Goal: Task Accomplishment & Management: Complete application form

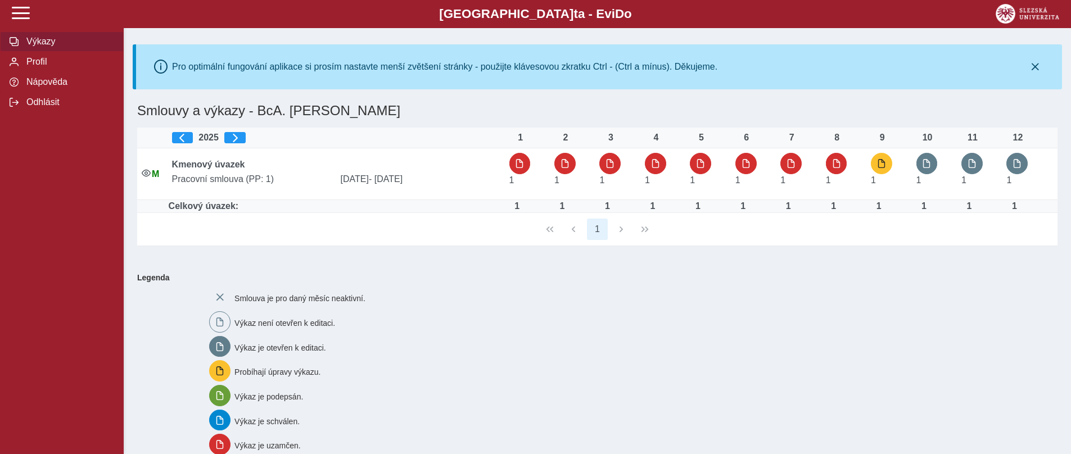
scroll to position [2, 0]
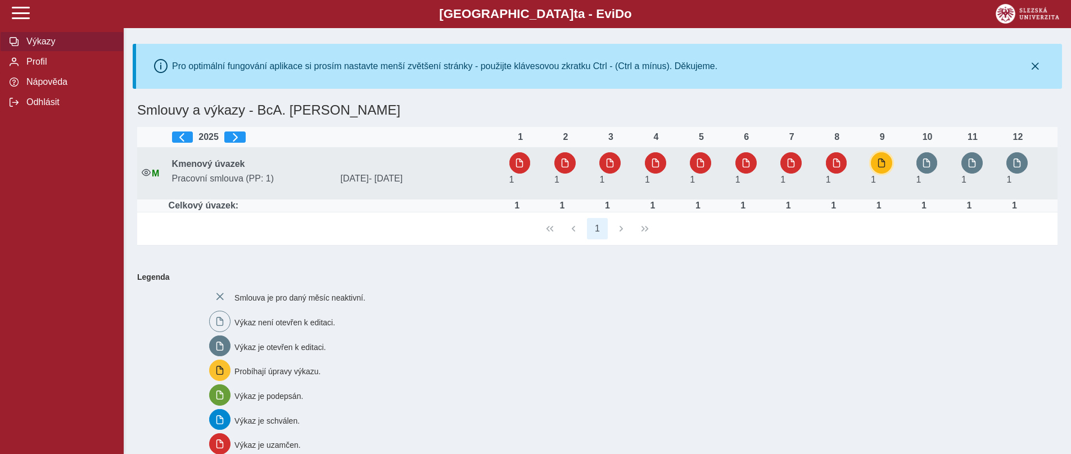
click at [877, 165] on span "button" at bounding box center [881, 162] width 9 height 9
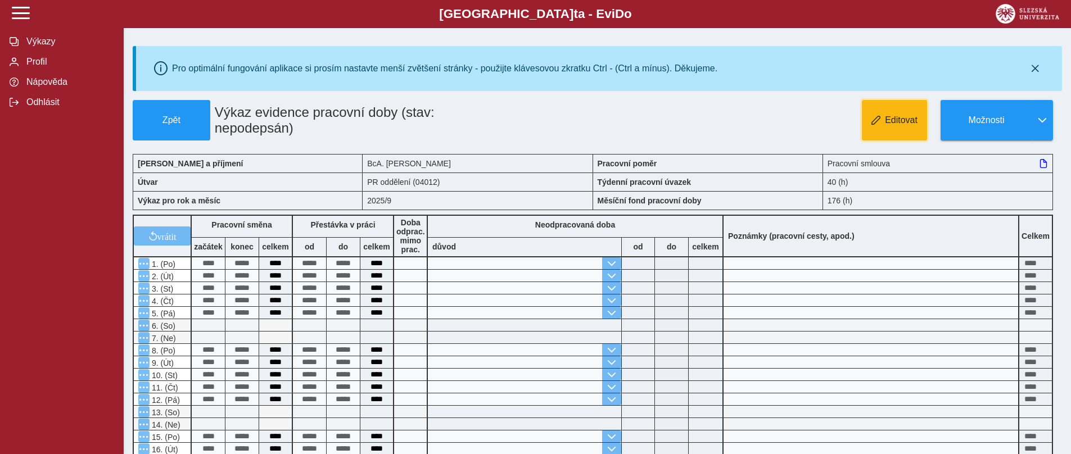
click at [902, 128] on button "Editovat" at bounding box center [894, 120] width 65 height 40
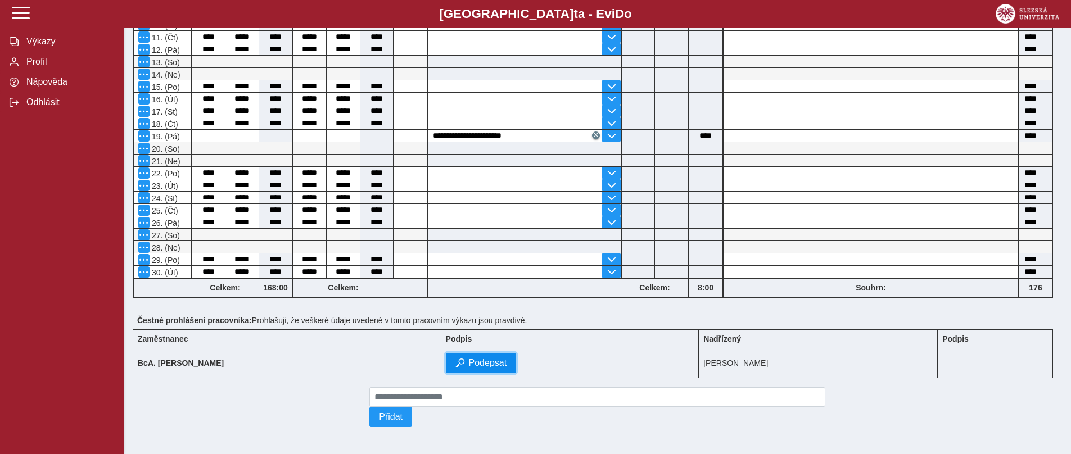
click at [470, 360] on span "Podepsat" at bounding box center [488, 363] width 38 height 10
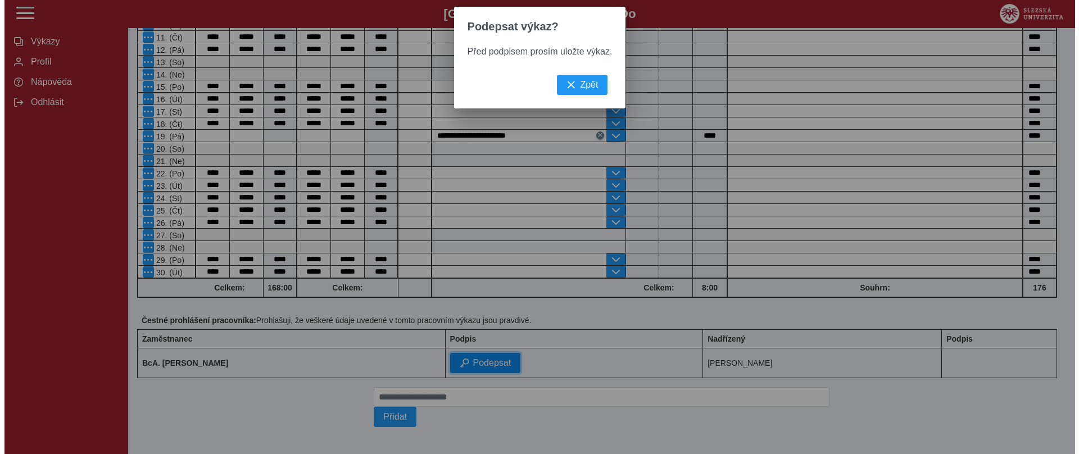
scroll to position [342, 0]
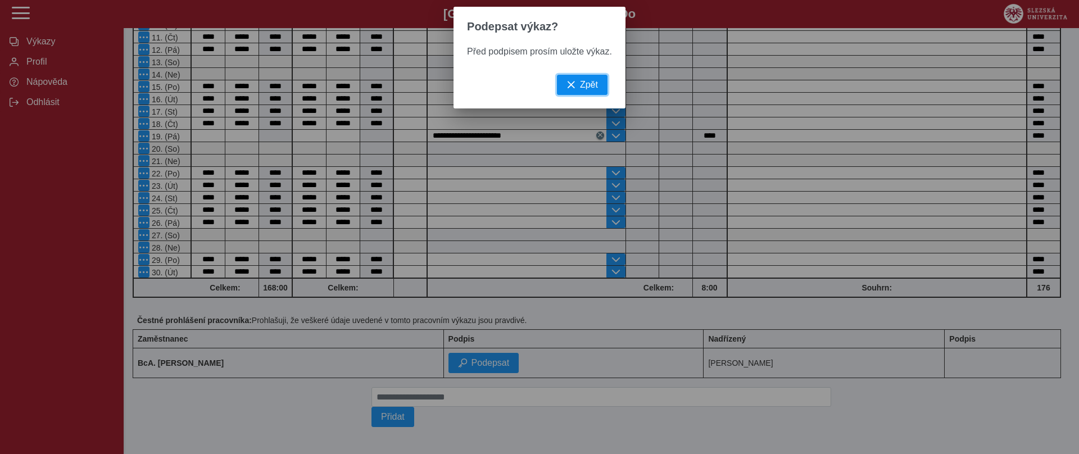
click at [572, 87] on span "button" at bounding box center [571, 84] width 9 height 9
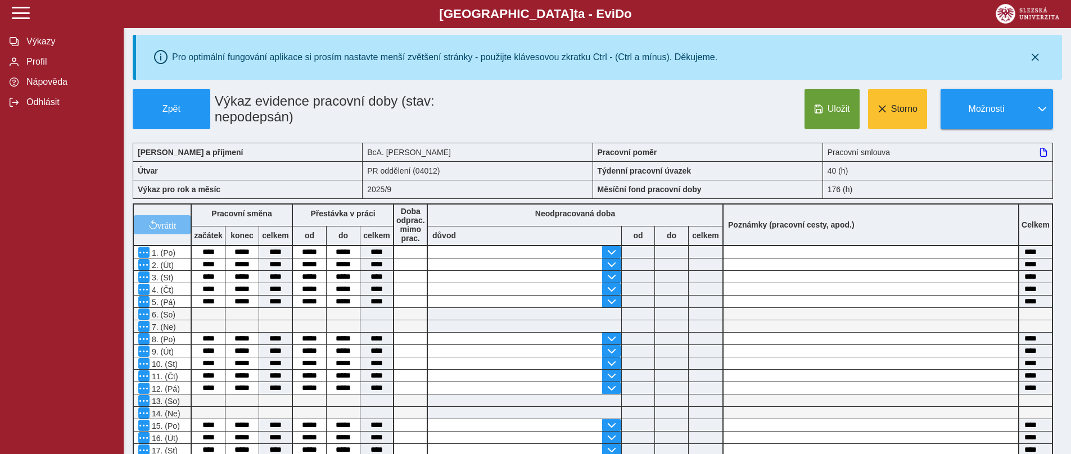
scroll to position [0, 0]
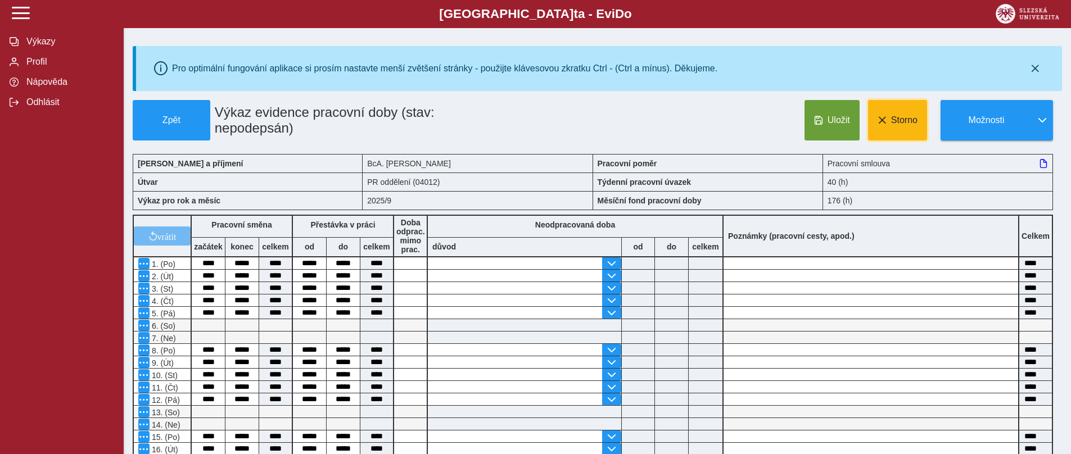
click at [884, 123] on span at bounding box center [881, 120] width 9 height 9
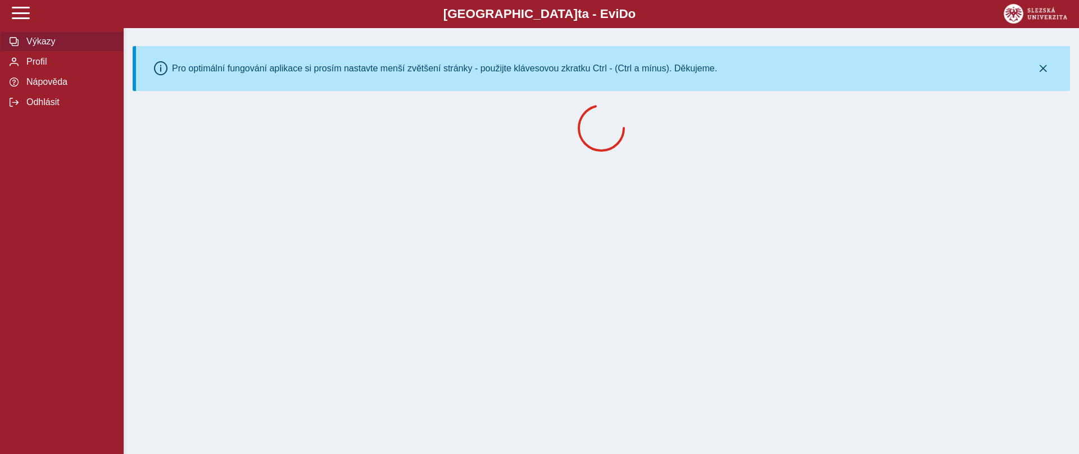
click at [29, 45] on span "Výkazy" at bounding box center [68, 42] width 91 height 10
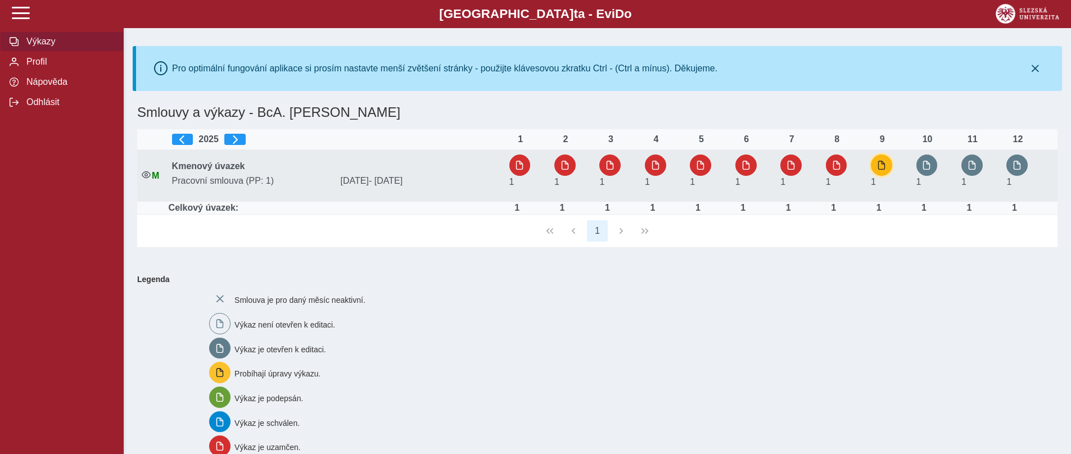
click at [883, 161] on span "button" at bounding box center [881, 165] width 9 height 9
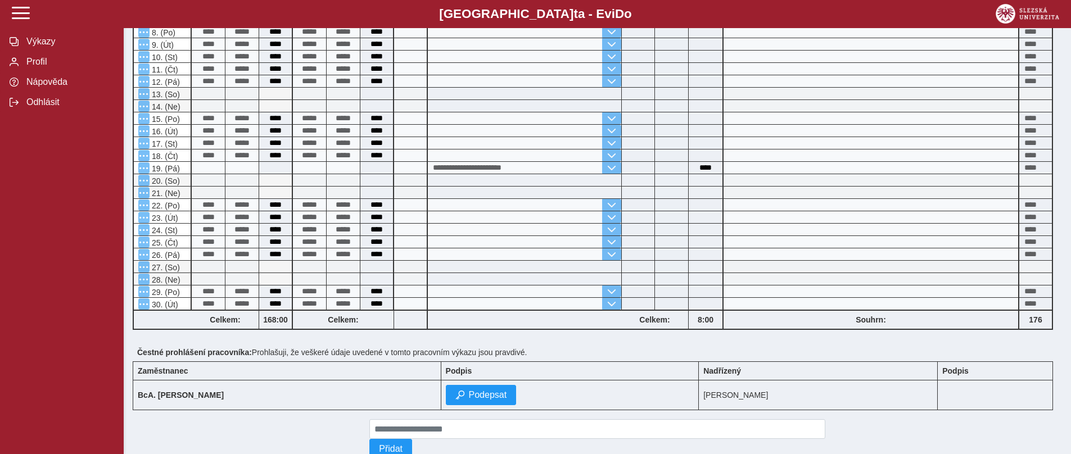
scroll to position [359, 0]
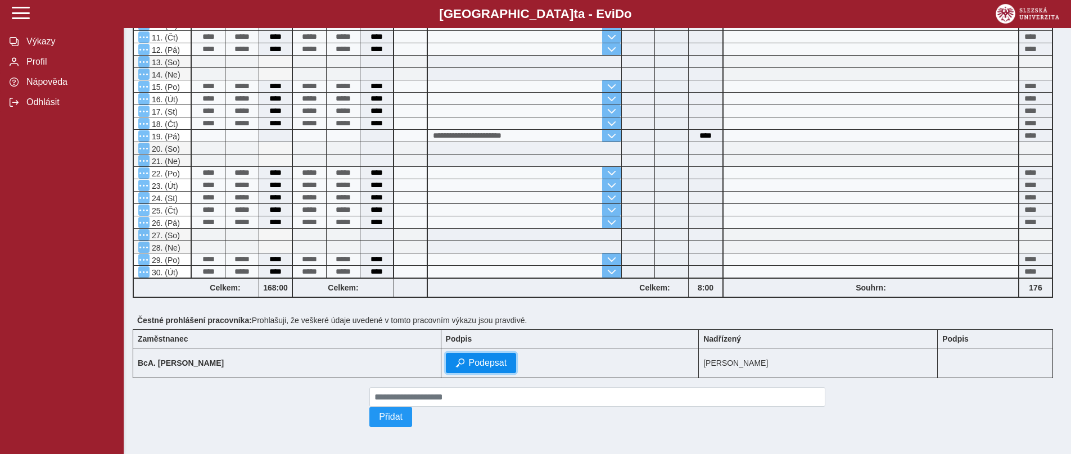
click at [487, 361] on span "Podepsat" at bounding box center [488, 363] width 38 height 10
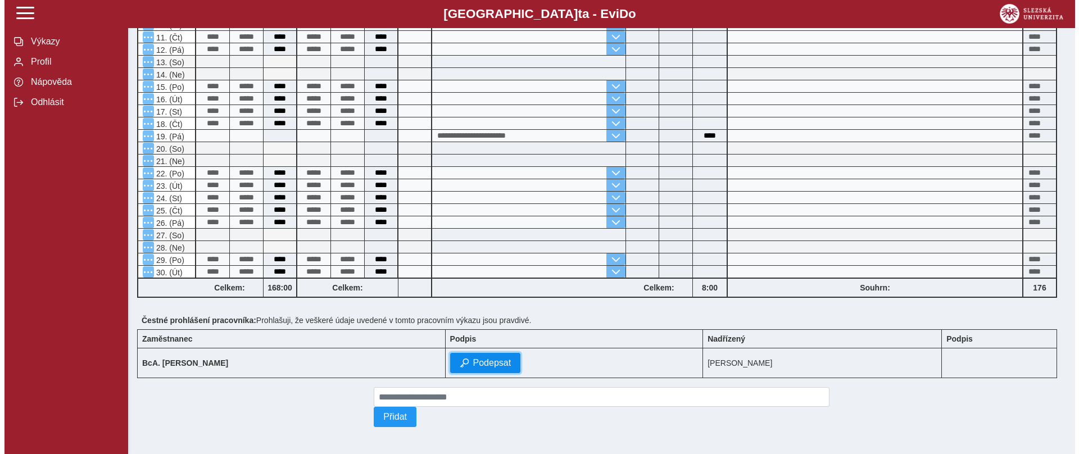
scroll to position [342, 0]
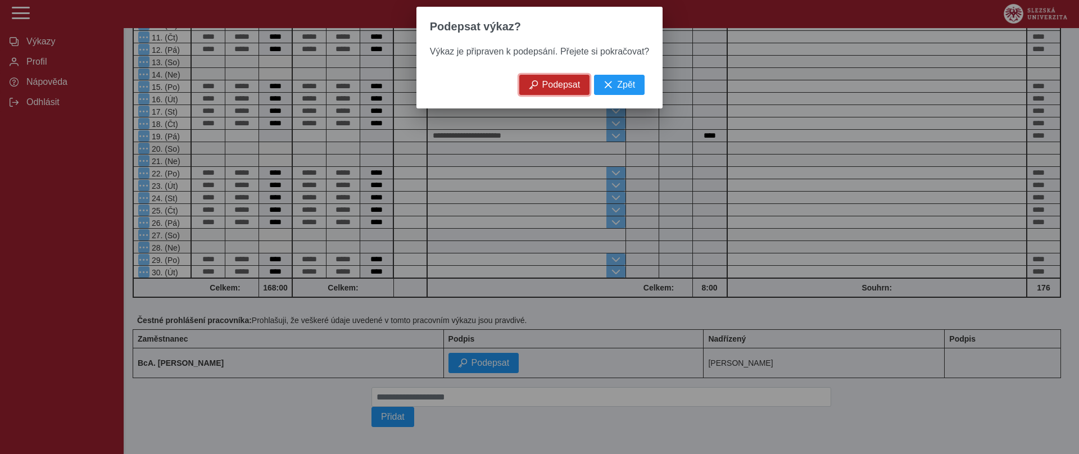
click at [564, 89] on span "Podepsat" at bounding box center [561, 85] width 38 height 10
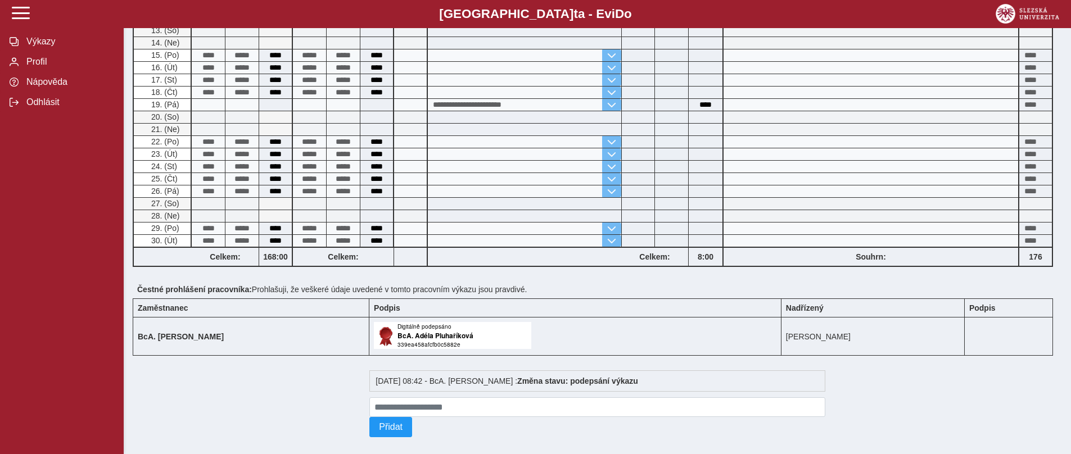
scroll to position [384, 0]
